Goal: Understand site structure: Grasp the organization and layout of the website

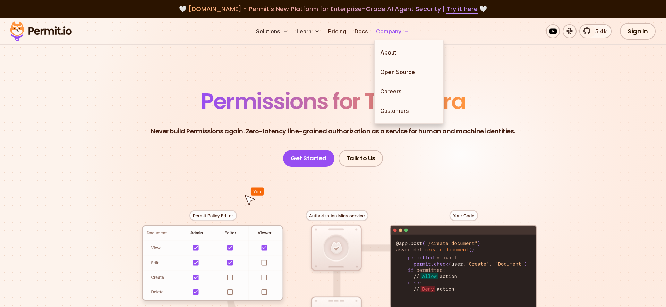
click at [399, 31] on button "Company" at bounding box center [392, 31] width 39 height 14
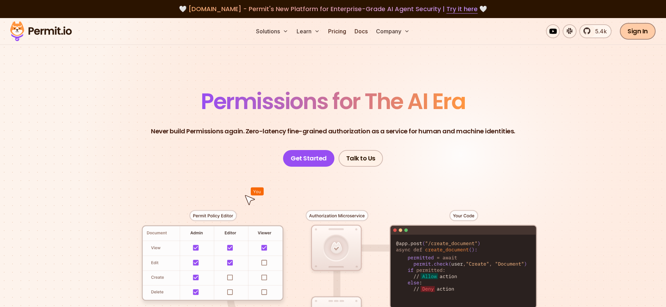
click at [644, 36] on link "Sign In" at bounding box center [638, 31] width 36 height 17
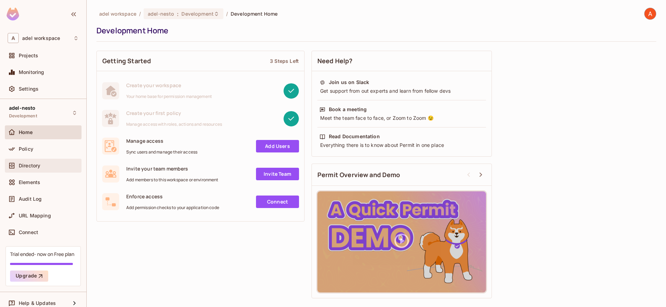
click at [40, 163] on span "Directory" at bounding box center [30, 166] width 22 height 6
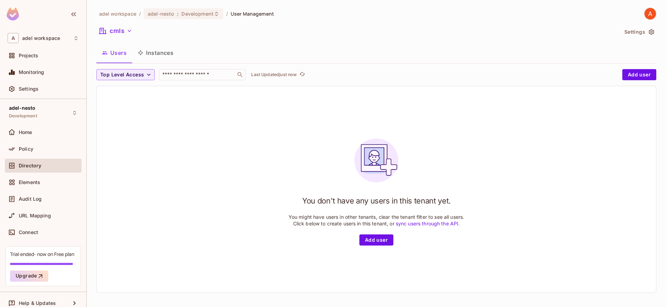
click at [152, 53] on button "Instances" at bounding box center [155, 52] width 47 height 17
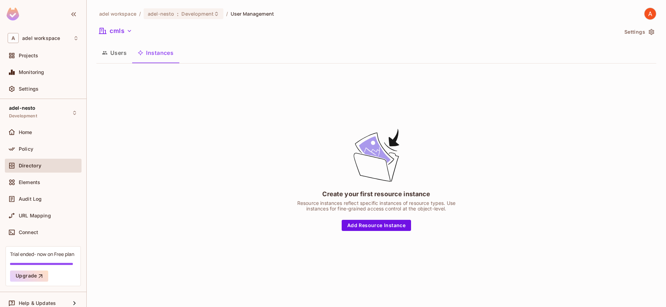
click at [111, 56] on button "Users" at bounding box center [114, 52] width 36 height 17
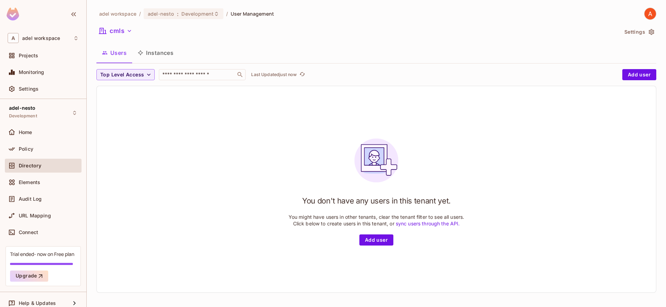
click at [145, 57] on button "Instances" at bounding box center [155, 52] width 47 height 17
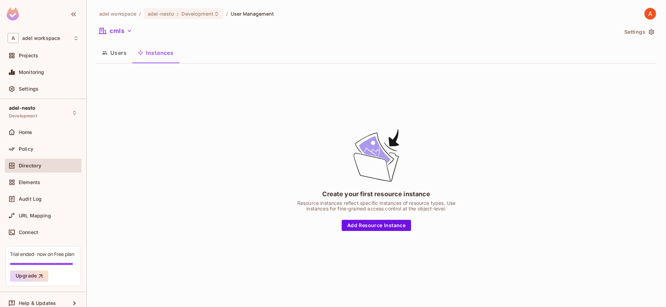
click at [122, 54] on button "Users" at bounding box center [114, 52] width 36 height 17
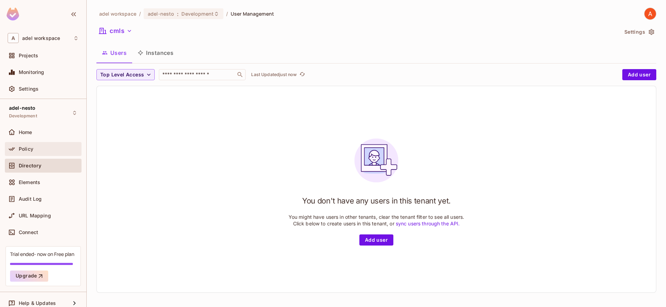
click at [58, 144] on div "Policy" at bounding box center [43, 149] width 77 height 14
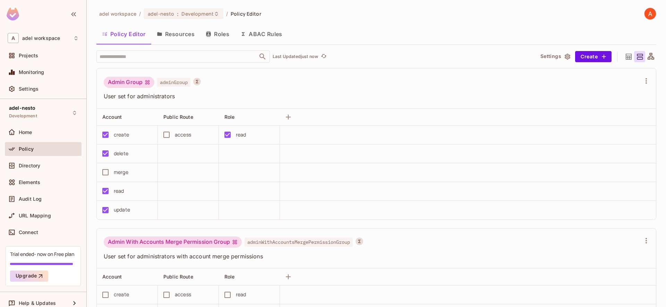
click at [267, 35] on button "ABAC Rules" at bounding box center [261, 33] width 53 height 17
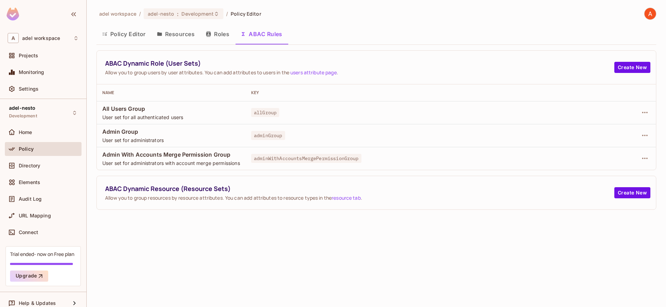
click at [232, 36] on button "Roles" at bounding box center [217, 33] width 35 height 17
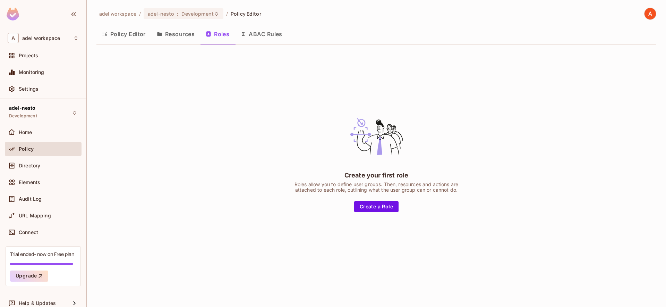
click at [184, 38] on button "Resources" at bounding box center [175, 33] width 49 height 17
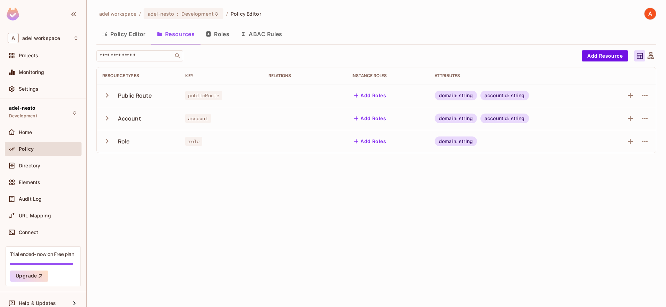
click at [141, 97] on div "Public Route" at bounding box center [135, 96] width 34 height 8
click at [220, 36] on button "Roles" at bounding box center [217, 33] width 35 height 17
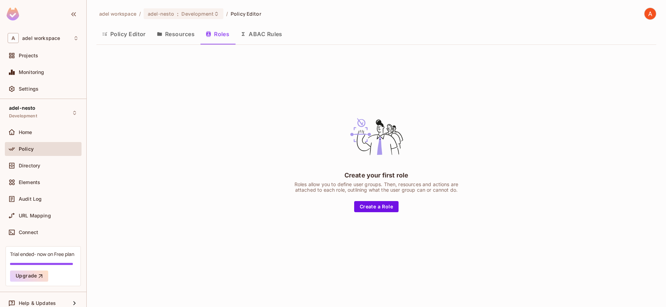
click at [130, 39] on button "Policy Editor" at bounding box center [123, 33] width 55 height 17
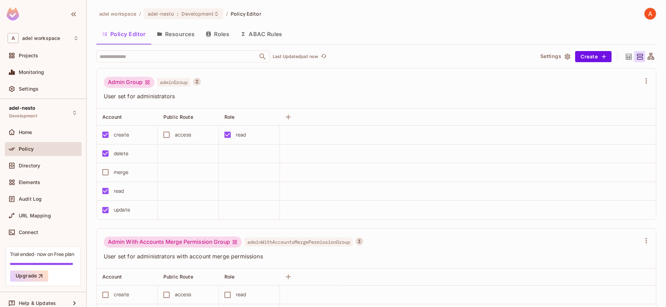
click at [196, 37] on button "Resources" at bounding box center [175, 33] width 49 height 17
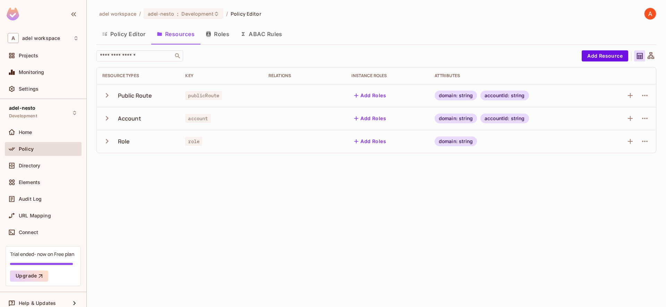
click at [132, 32] on button "Policy Editor" at bounding box center [123, 33] width 55 height 17
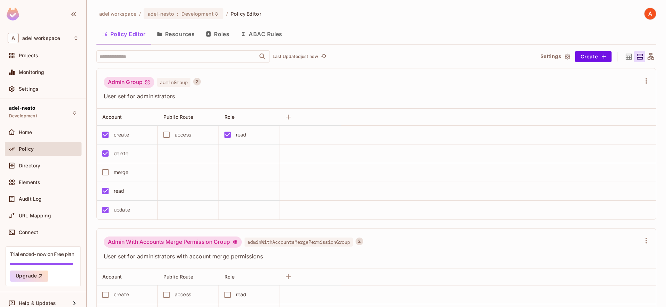
click at [177, 34] on button "Resources" at bounding box center [175, 33] width 49 height 17
